Goal: Find specific fact: Find specific fact

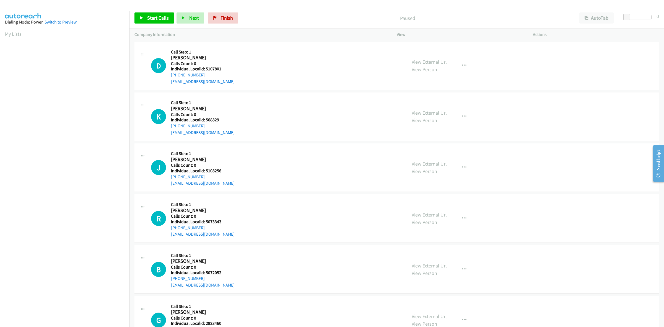
scroll to position [0, 1]
drag, startPoint x: 225, startPoint y: 68, endPoint x: 205, endPoint y: 70, distance: 20.0
click at [205, 70] on h5 "Individual Localid: 5107801" at bounding box center [203, 69] width 64 height 6
copy h5 "5107801"
drag, startPoint x: 216, startPoint y: 120, endPoint x: 205, endPoint y: 120, distance: 10.5
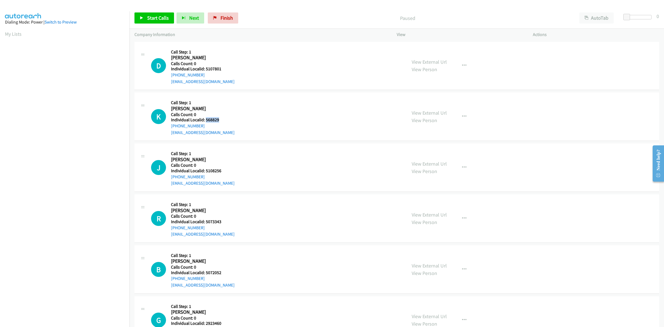
click at [205, 120] on h5 "Individual Localid: 568829" at bounding box center [203, 120] width 64 height 6
copy h5 "568829"
